Goal: Navigation & Orientation: Find specific page/section

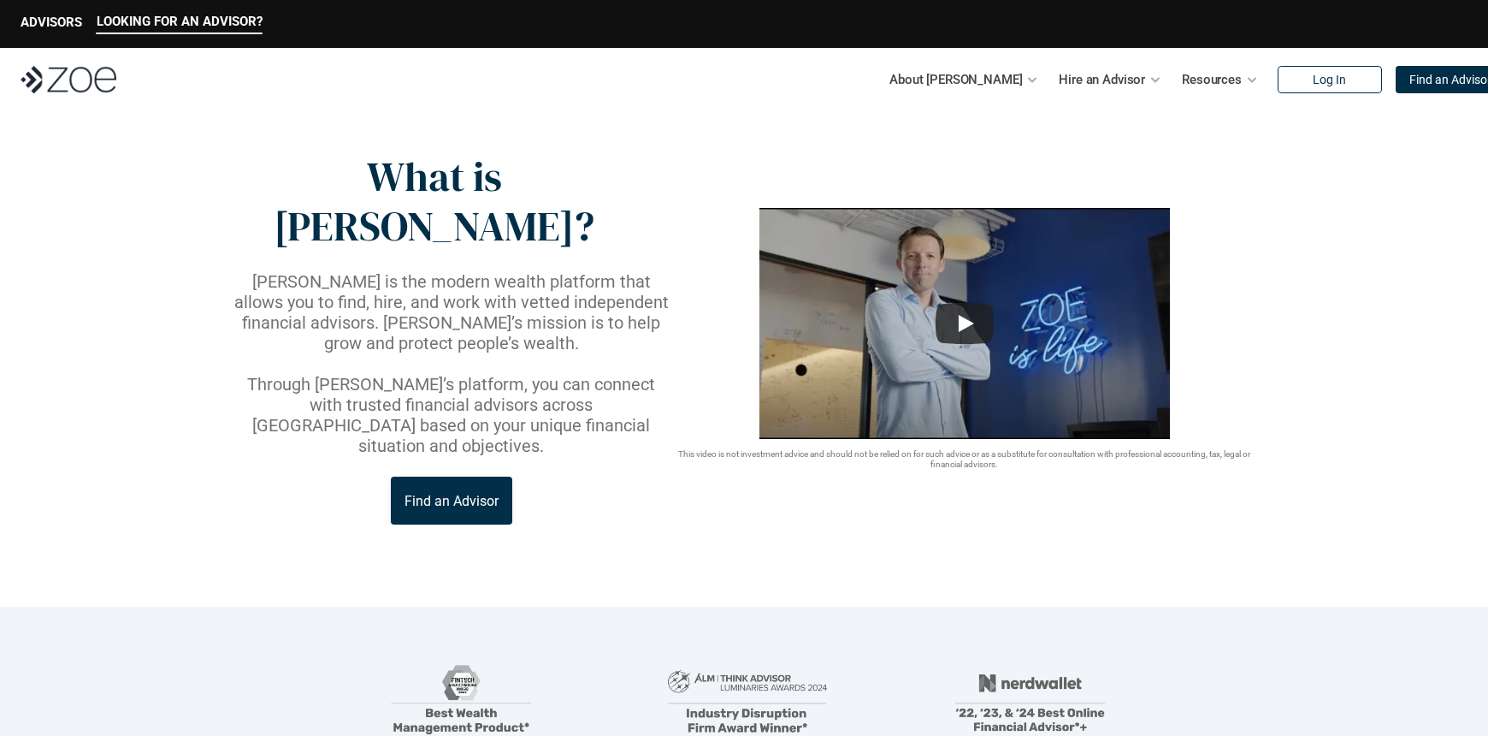
click at [81, 79] on img at bounding box center [69, 79] width 96 height 27
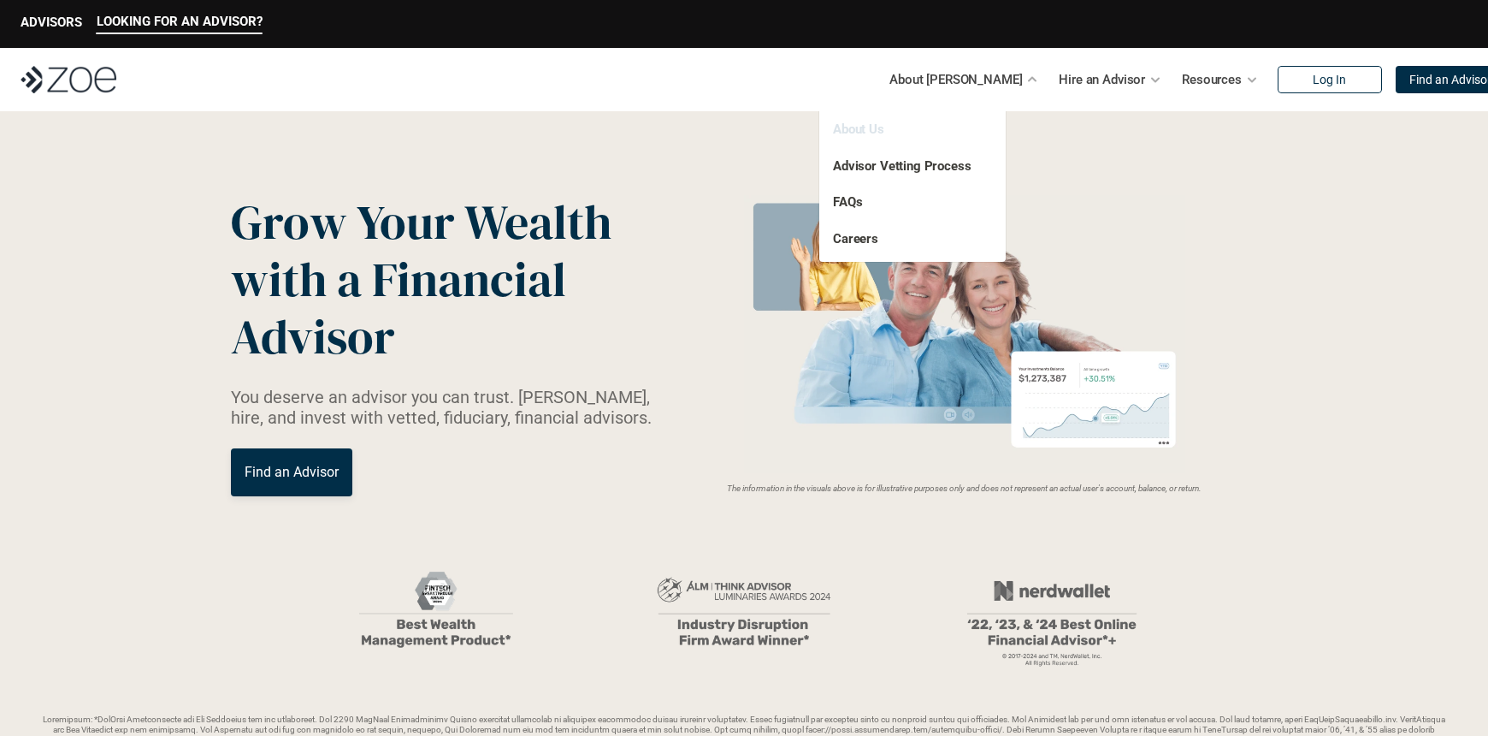
click at [869, 134] on link "About Us" at bounding box center [858, 128] width 51 height 15
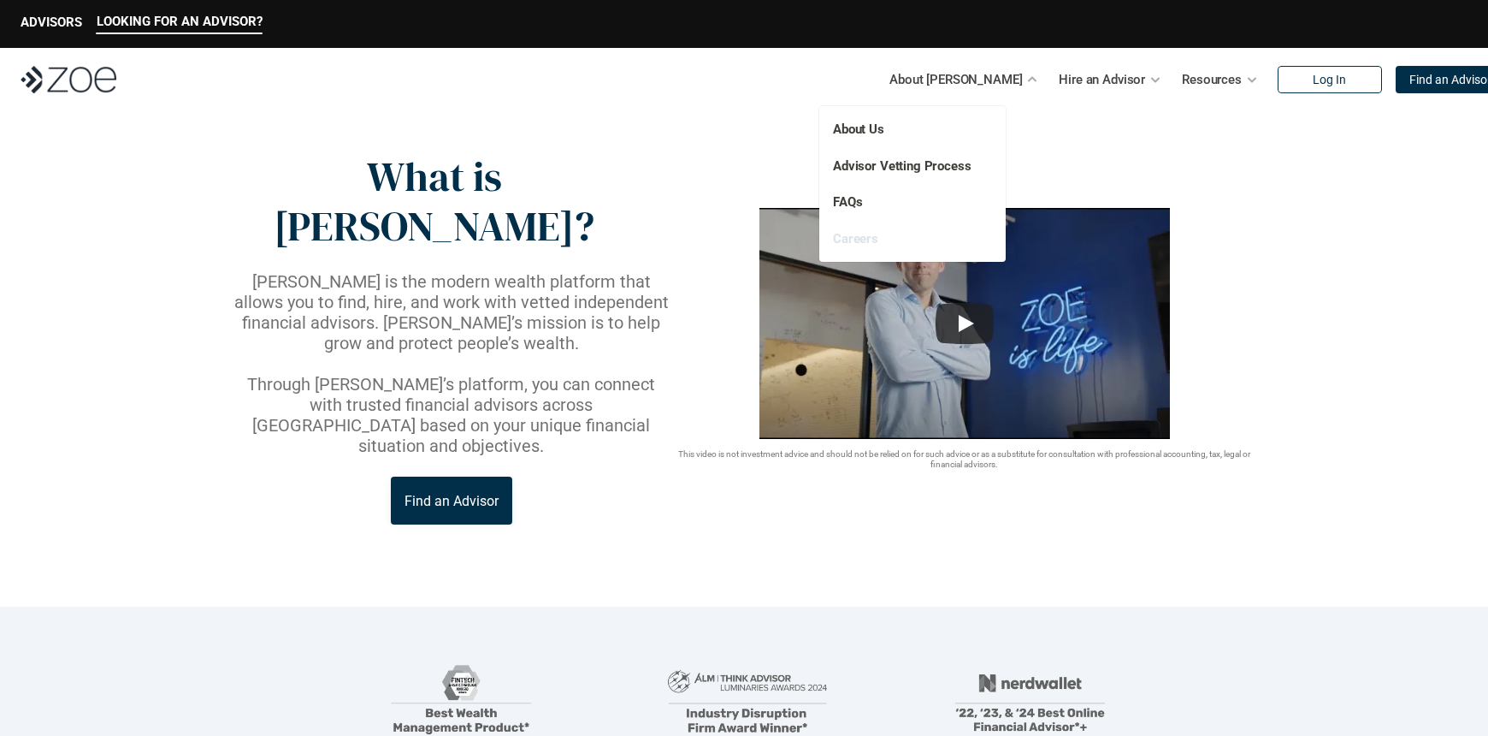
click at [864, 245] on link "Careers" at bounding box center [855, 238] width 45 height 15
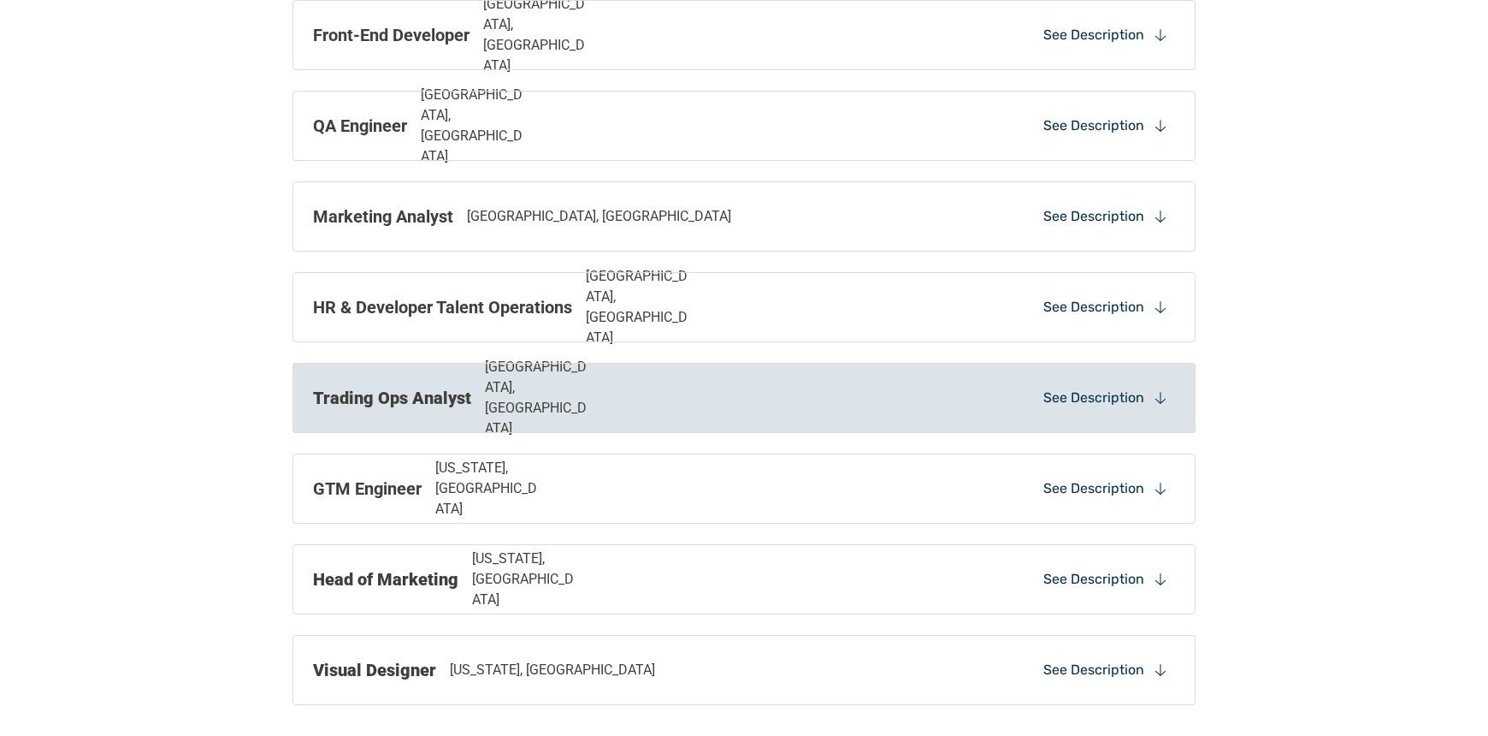
scroll to position [1274, 0]
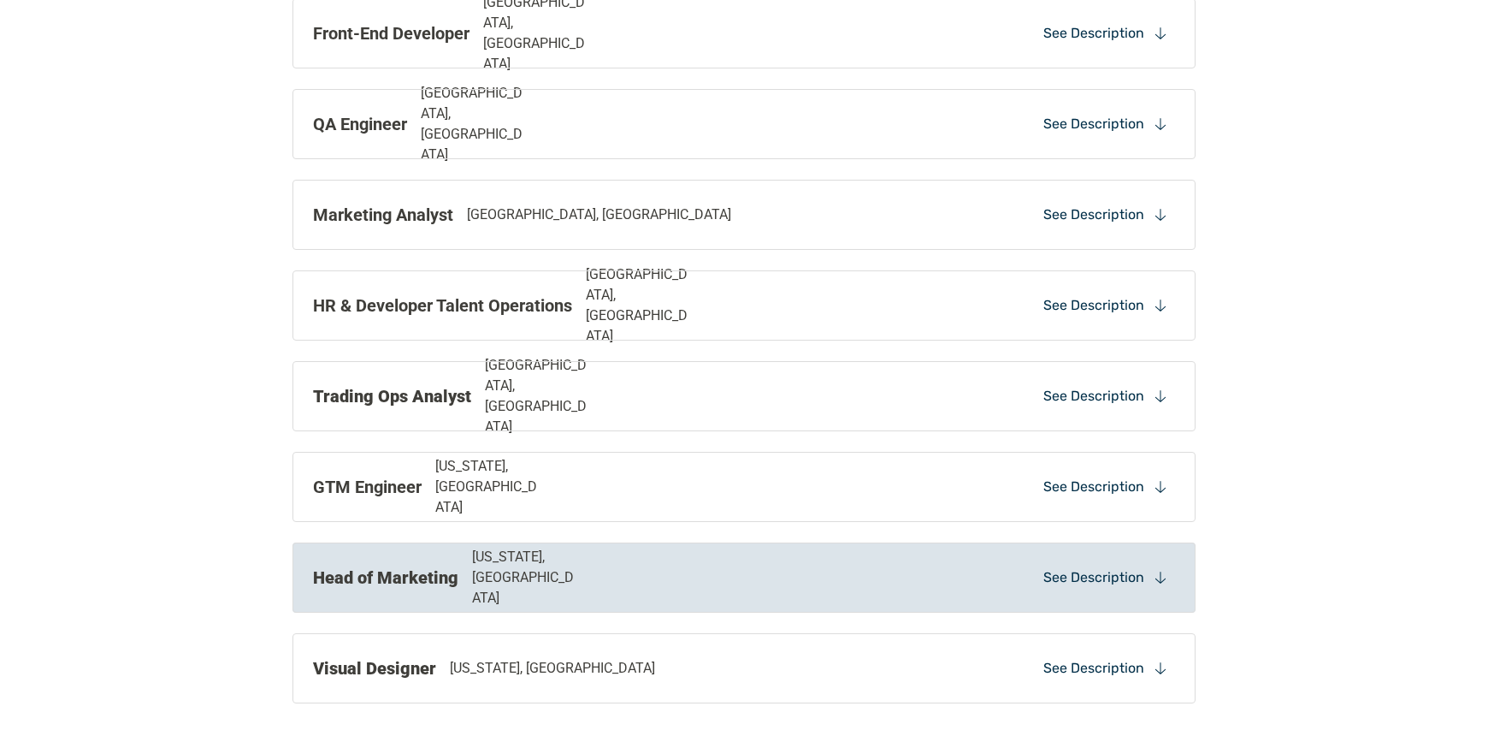
click at [504, 574] on p "[US_STATE], [GEOGRAPHIC_DATA]" at bounding box center [526, 578] width 109 height 62
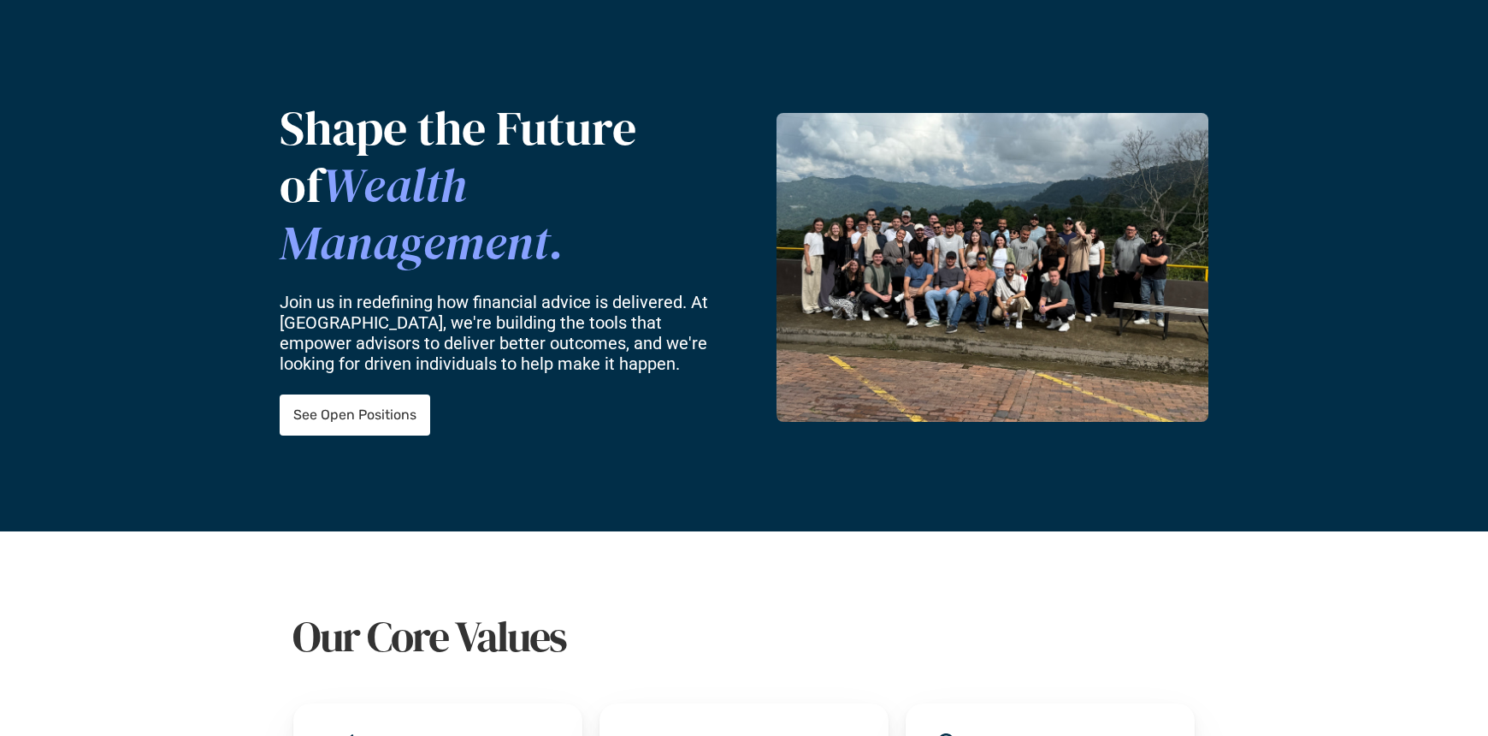
scroll to position [0, 0]
